Goal: Task Accomplishment & Management: Manage account settings

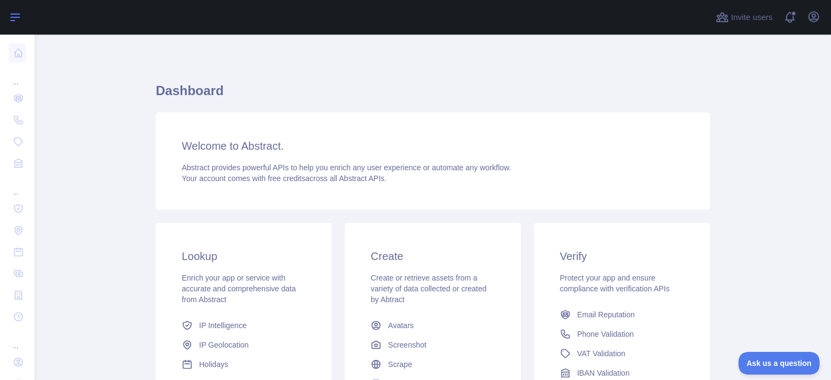
click at [11, 20] on div "Open sidebar" at bounding box center [415, 17] width 831 height 35
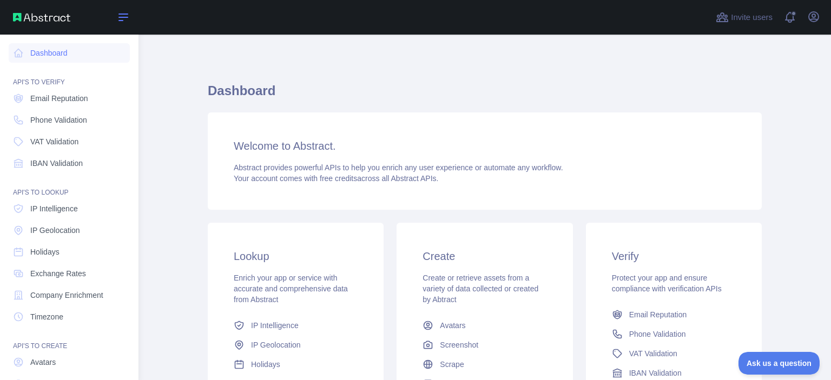
click at [121, 16] on icon at bounding box center [123, 17] width 13 height 13
click at [788, 15] on span at bounding box center [794, 17] width 22 height 35
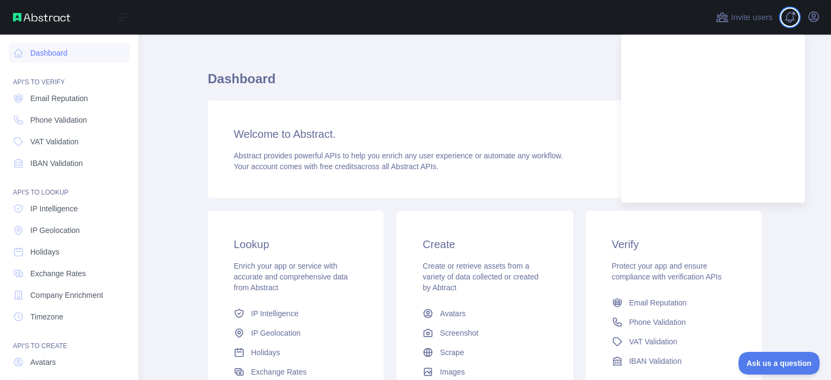
scroll to position [10, 0]
click at [813, 8] on button "Open user menu" at bounding box center [813, 16] width 17 height 17
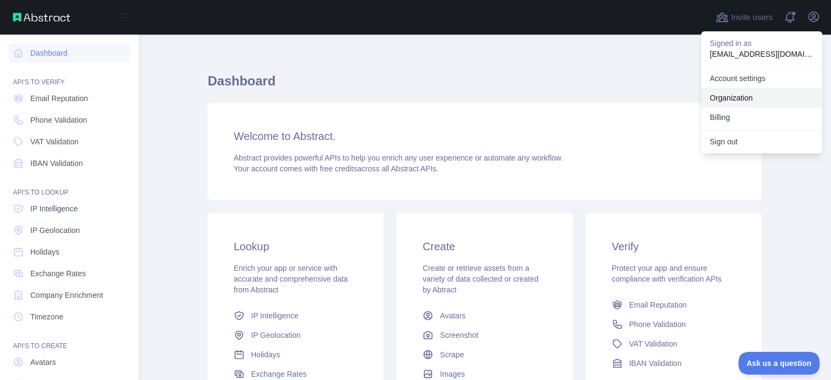
click at [729, 95] on link "Organization" at bounding box center [761, 97] width 121 height 19
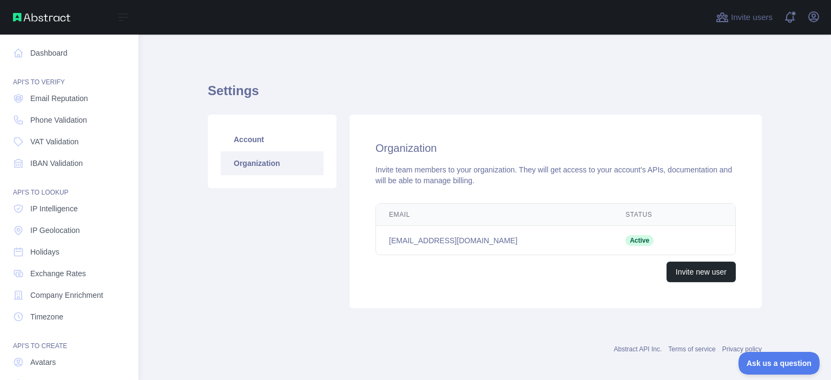
click at [472, 239] on td "[EMAIL_ADDRESS][DOMAIN_NAME]" at bounding box center [494, 240] width 236 height 29
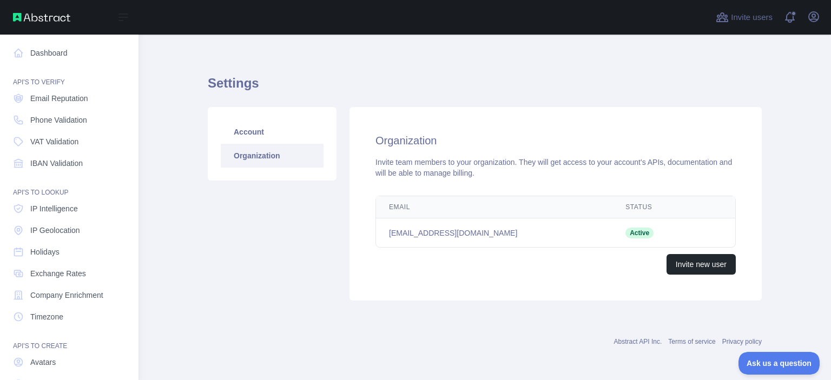
click at [454, 214] on th "Email" at bounding box center [494, 207] width 236 height 22
click at [404, 236] on td "[EMAIL_ADDRESS][DOMAIN_NAME]" at bounding box center [494, 232] width 236 height 29
click at [258, 151] on link "Organization" at bounding box center [272, 156] width 103 height 24
click at [249, 129] on link "Account" at bounding box center [272, 132] width 103 height 24
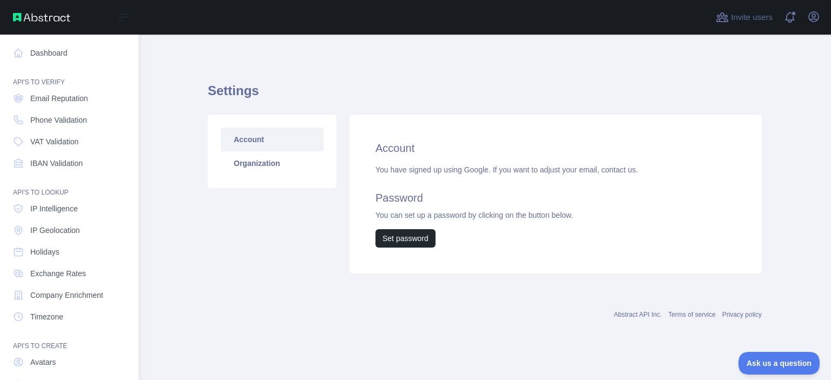
click at [448, 209] on div "You have signed up using Google. If you want to adjust your email, contact us. …" at bounding box center [555, 205] width 360 height 83
click at [795, 16] on span at bounding box center [794, 17] width 22 height 35
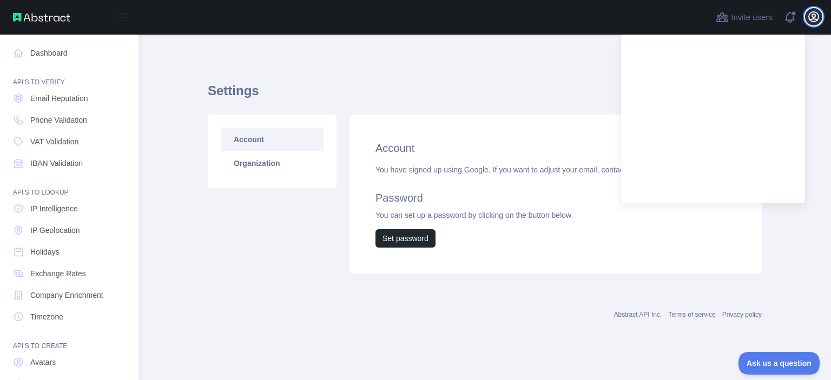
click at [811, 19] on icon "button" at bounding box center [813, 16] width 13 height 13
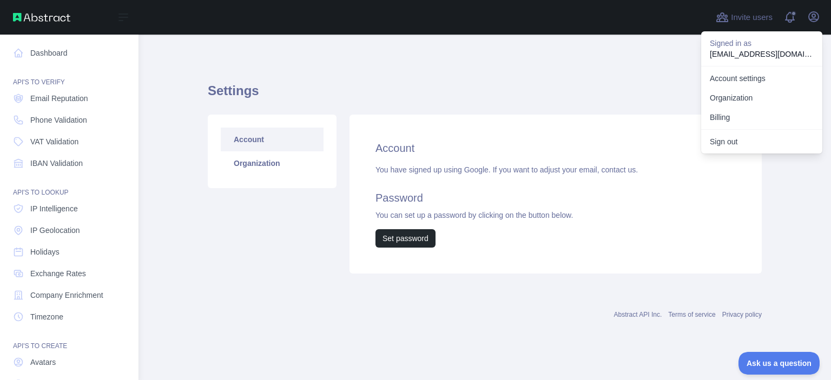
click at [759, 46] on p "Signed in as" at bounding box center [761, 43] width 104 height 11
click at [749, 54] on p "[EMAIL_ADDRESS][DOMAIN_NAME]" at bounding box center [761, 54] width 104 height 11
click at [723, 138] on button "Sign out" at bounding box center [761, 141] width 121 height 19
